Goal: Information Seeking & Learning: Learn about a topic

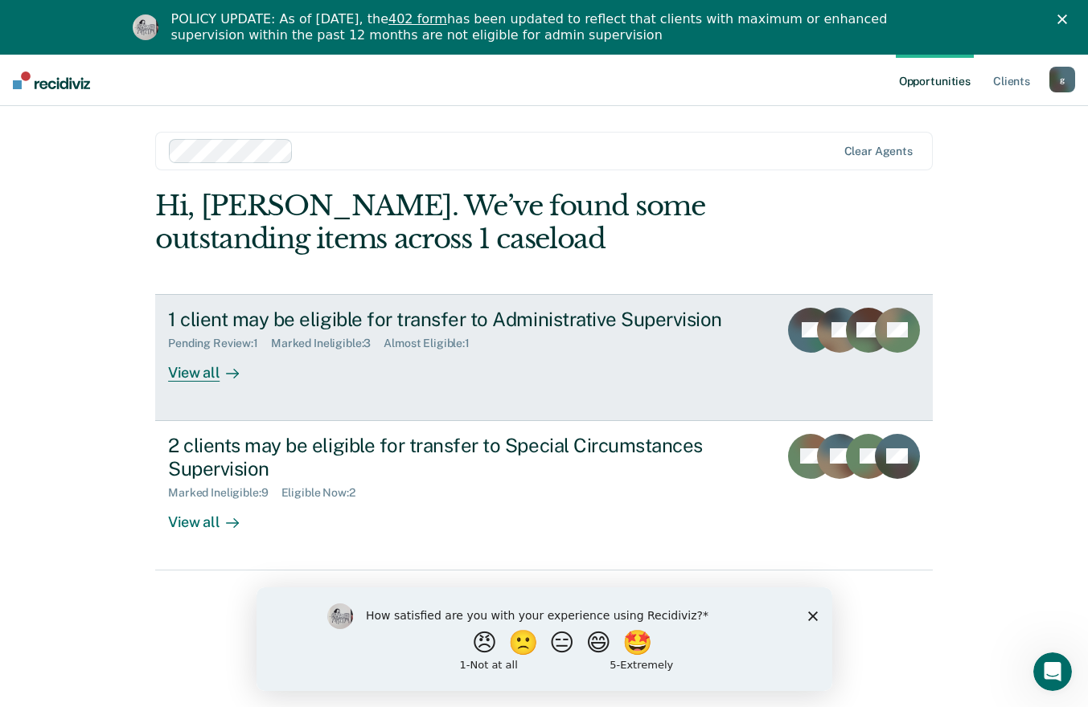
click at [219, 366] on div at bounding box center [228, 372] width 19 height 18
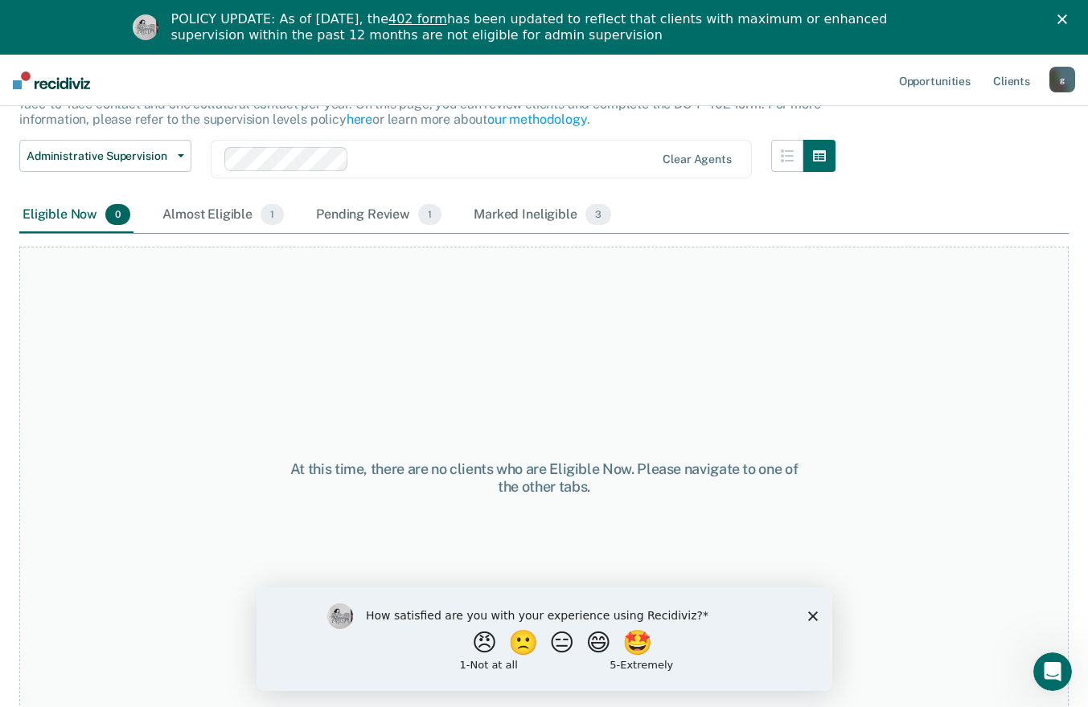
scroll to position [133, 0]
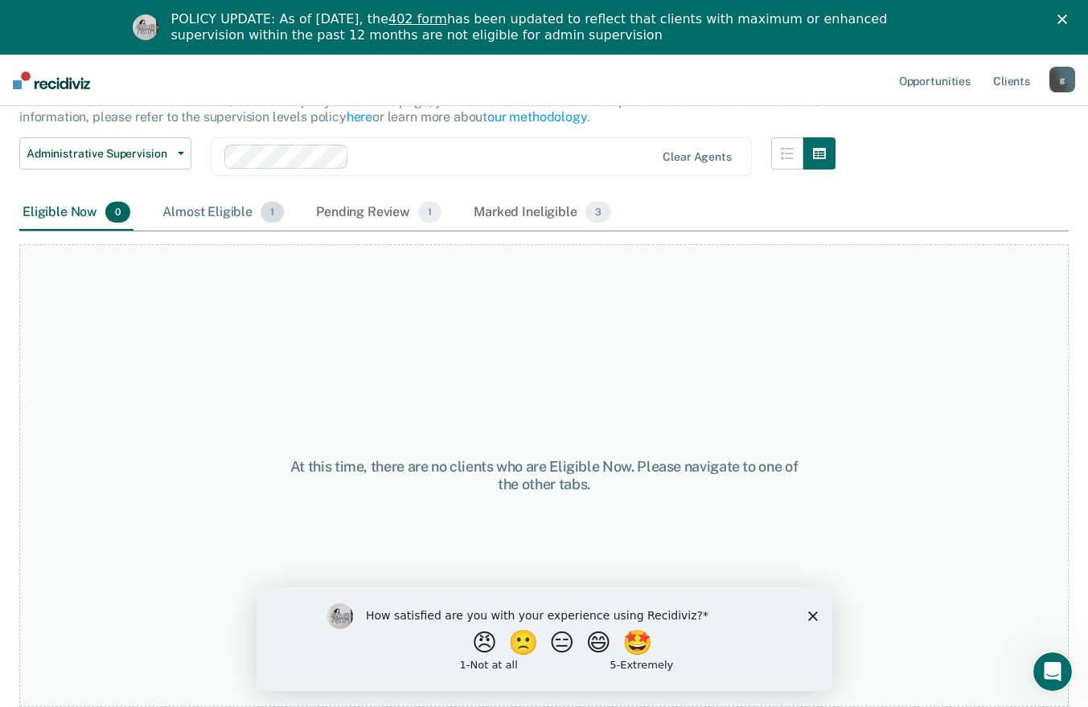
click at [230, 219] on div "Almost Eligible 1" at bounding box center [223, 212] width 128 height 35
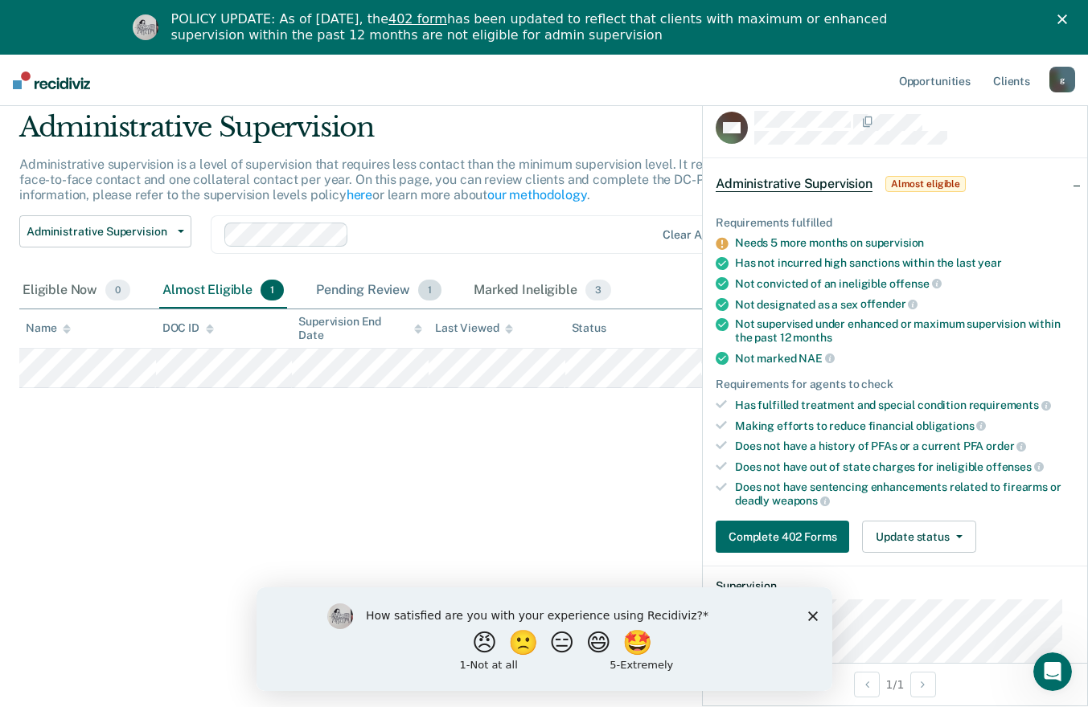
click at [371, 293] on div "Pending Review 1" at bounding box center [379, 290] width 132 height 35
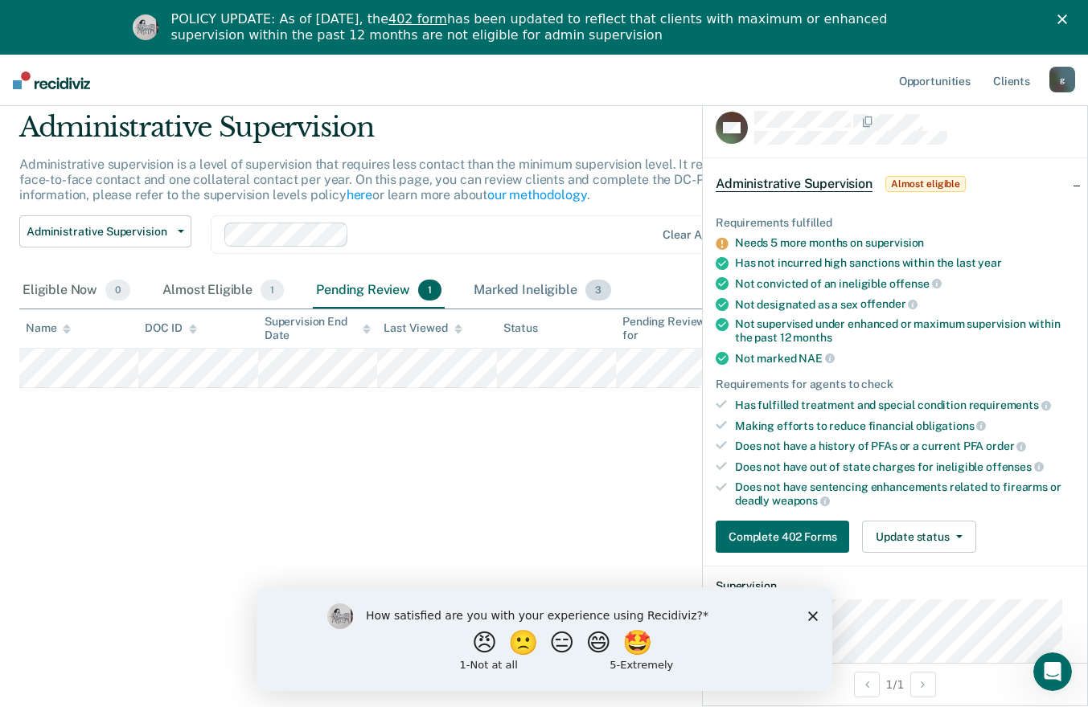
click at [542, 292] on div "Marked Ineligible 3" at bounding box center [542, 290] width 144 height 35
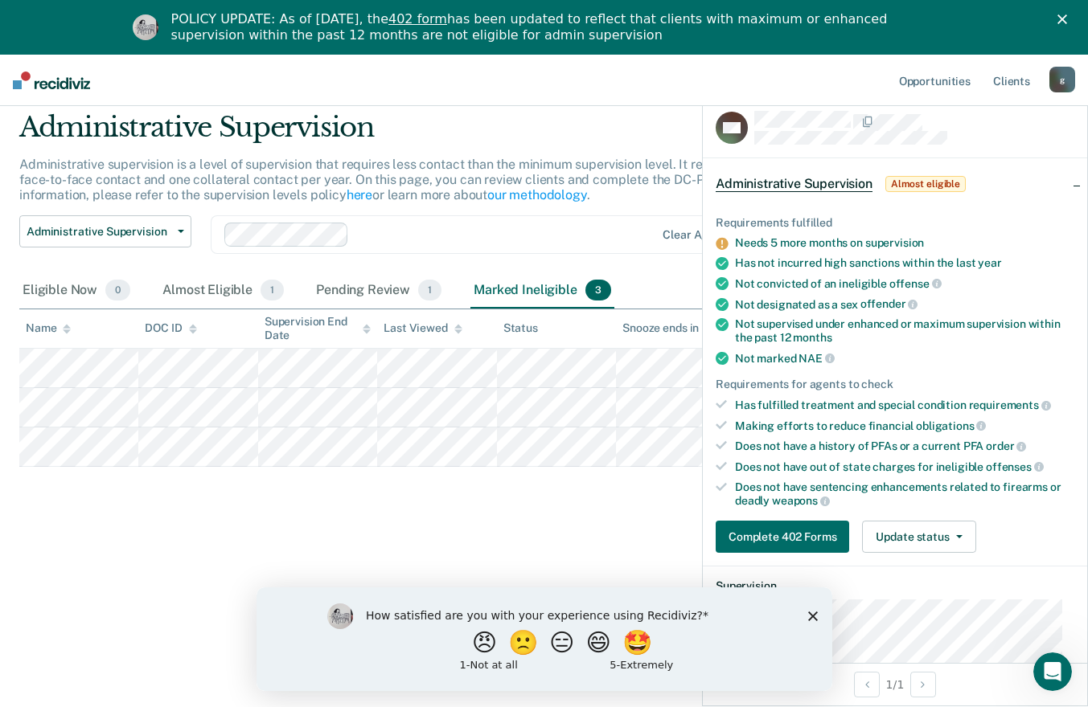
click at [814, 614] on icon "Close survey" at bounding box center [812, 616] width 10 height 10
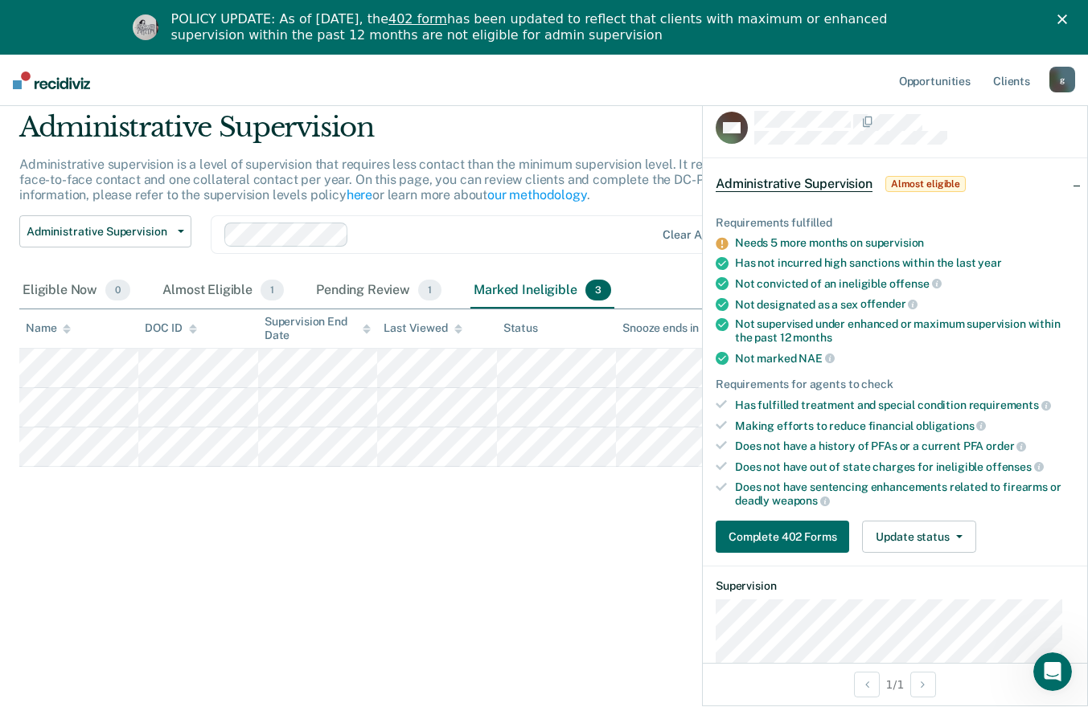
click at [654, 577] on div "Administrative Supervision Administrative supervision is a level of supervision…" at bounding box center [543, 349] width 1049 height 476
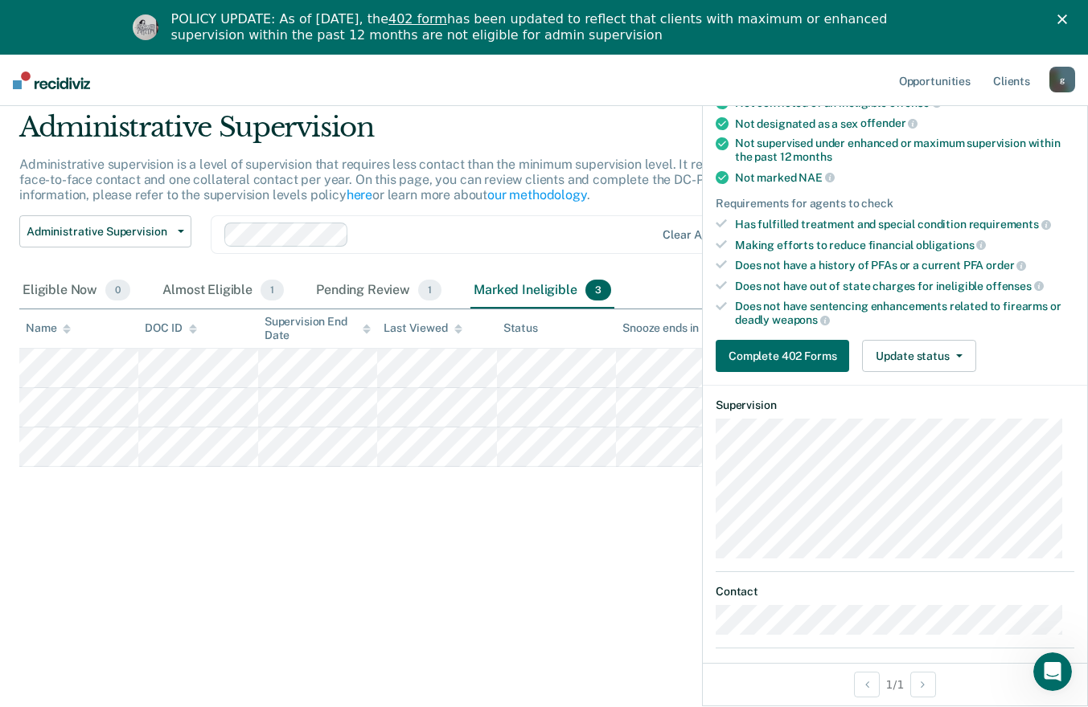
scroll to position [0, 0]
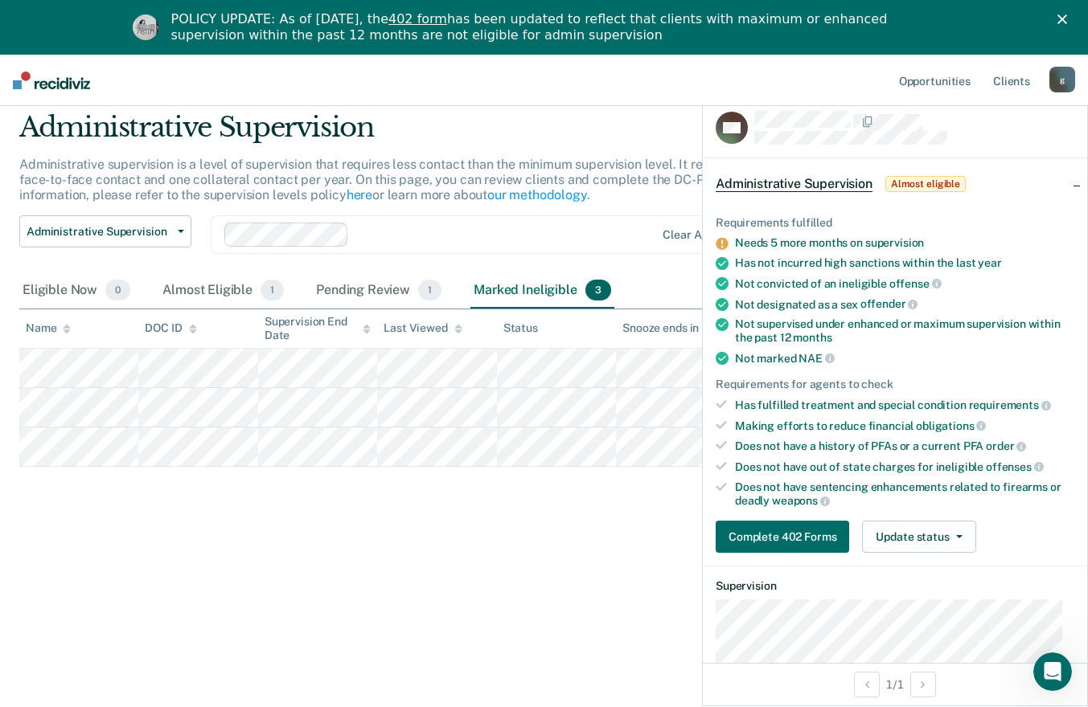
click at [1067, 19] on polygon "Close" at bounding box center [1062, 19] width 10 height 10
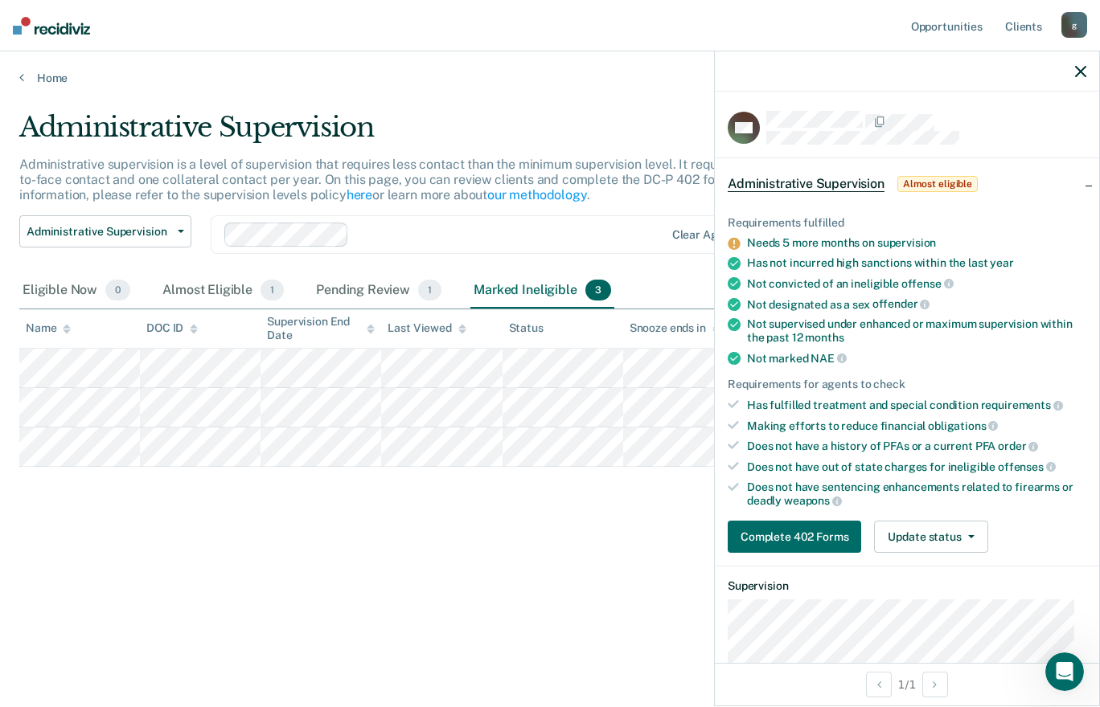
click at [1081, 66] on icon "button" at bounding box center [1080, 71] width 11 height 11
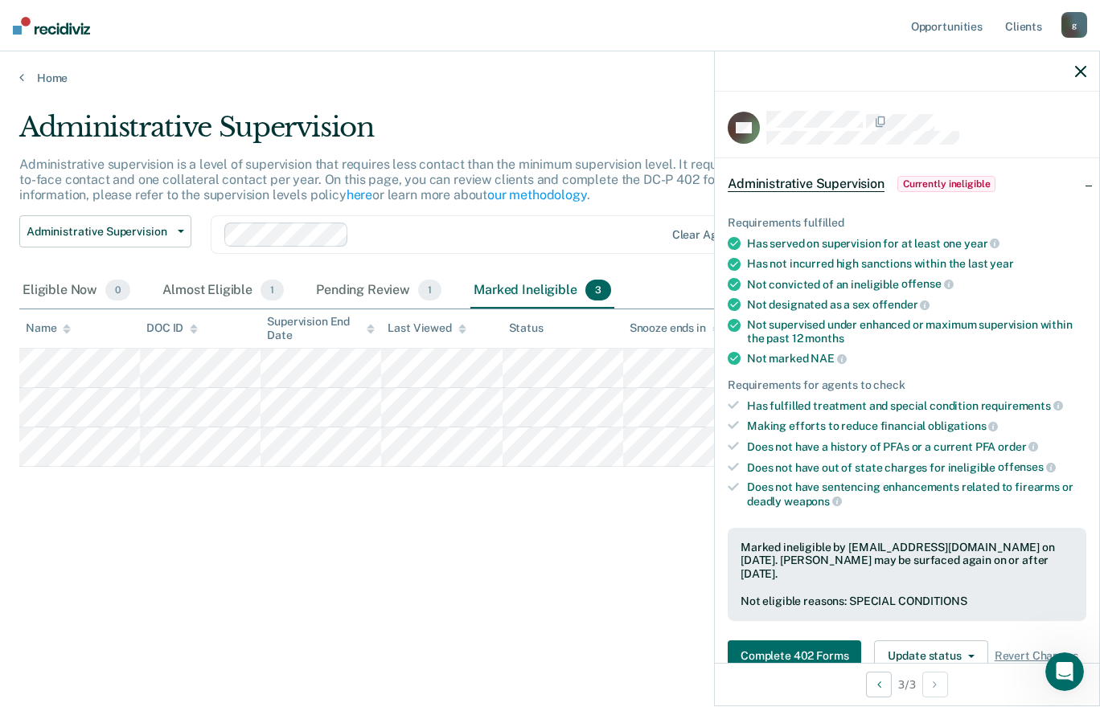
click at [1082, 72] on icon "button" at bounding box center [1080, 71] width 11 height 11
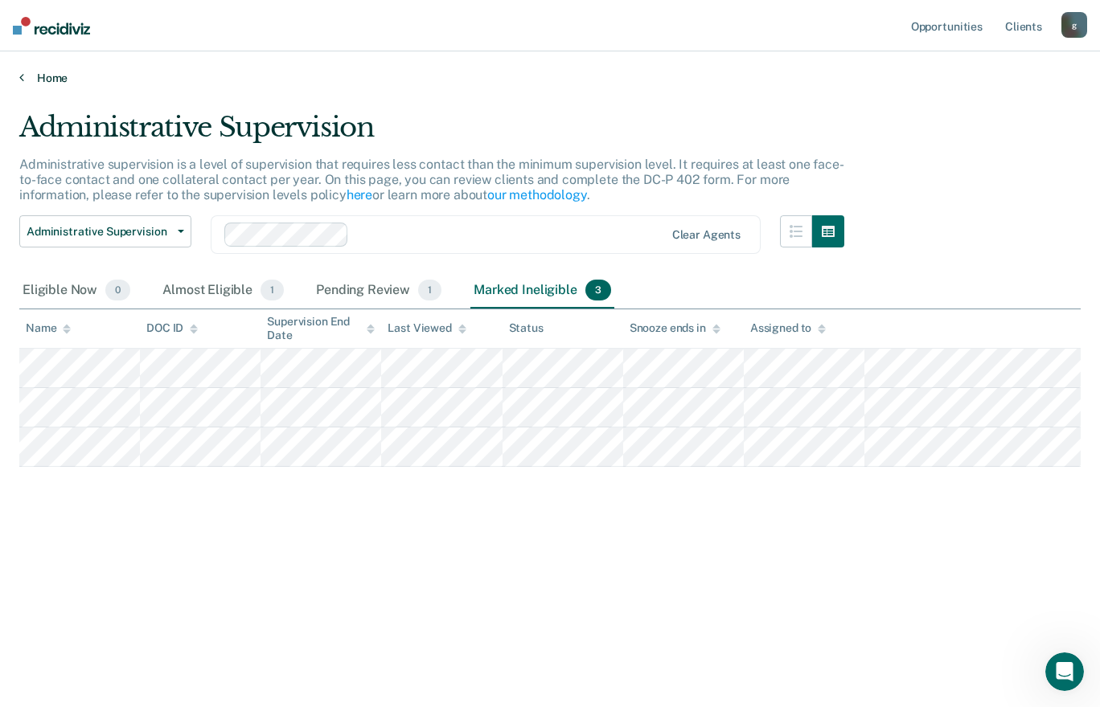
click at [44, 78] on link "Home" at bounding box center [549, 78] width 1061 height 14
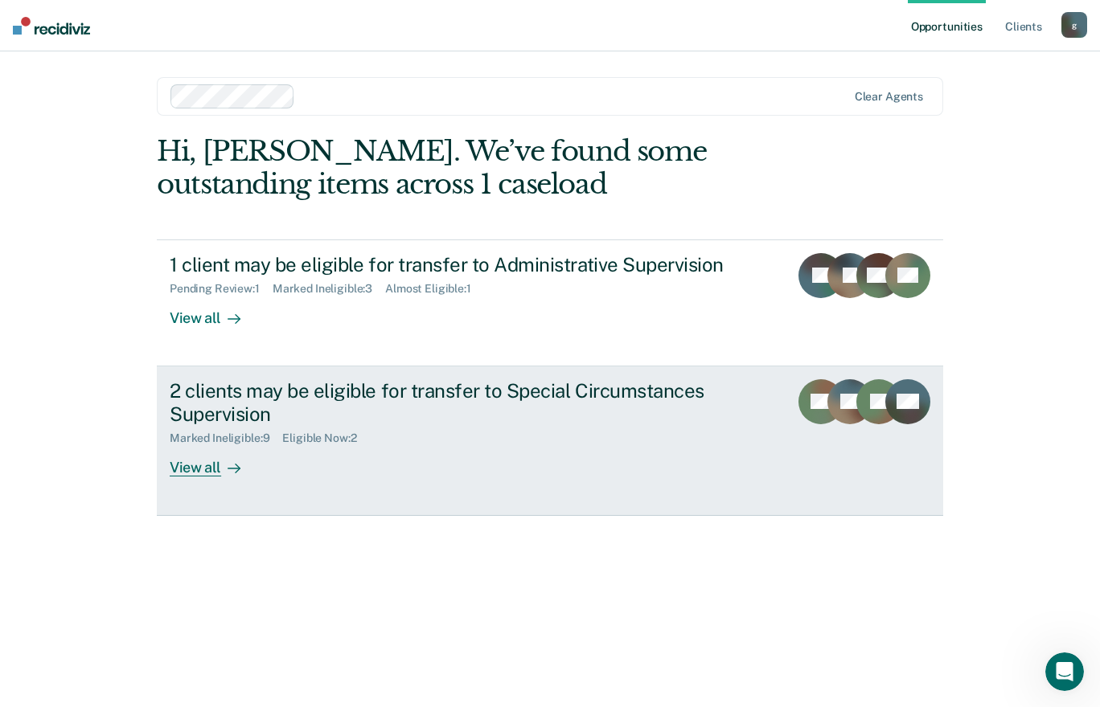
click at [201, 465] on div "View all" at bounding box center [215, 460] width 90 height 31
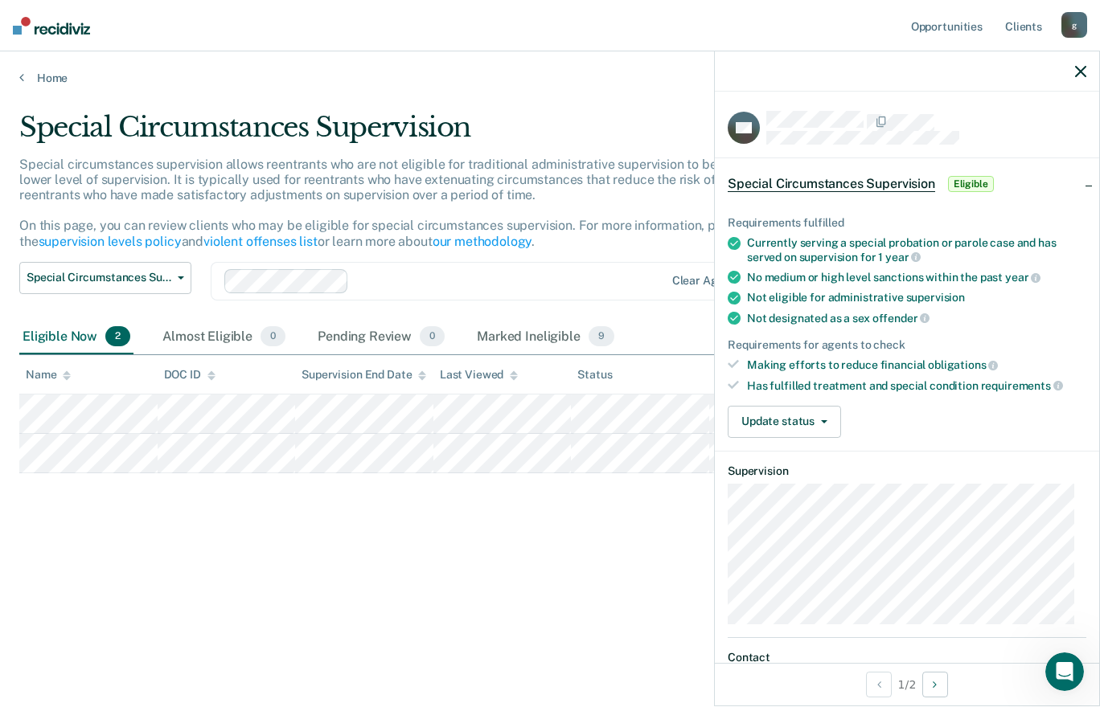
click at [1077, 69] on icon "button" at bounding box center [1080, 71] width 11 height 11
